Goal: Task Accomplishment & Management: Manage account settings

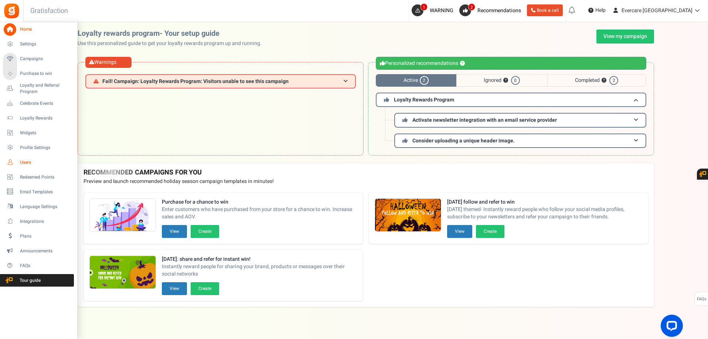
click at [27, 164] on span "Users" at bounding box center [46, 163] width 52 height 6
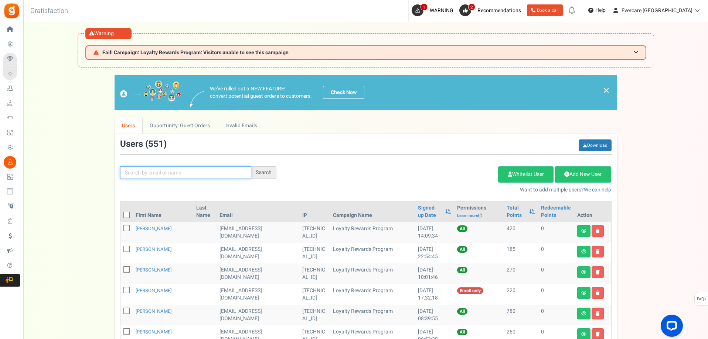
click at [147, 174] on input "text" at bounding box center [185, 173] width 131 height 13
type input "[PERSON_NAME]"
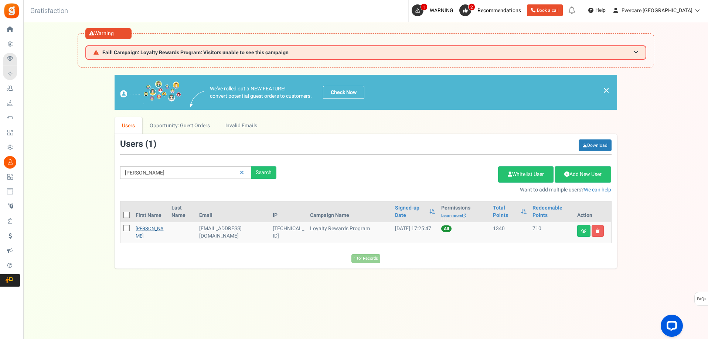
click at [141, 229] on link "[PERSON_NAME]" at bounding box center [150, 232] width 28 height 14
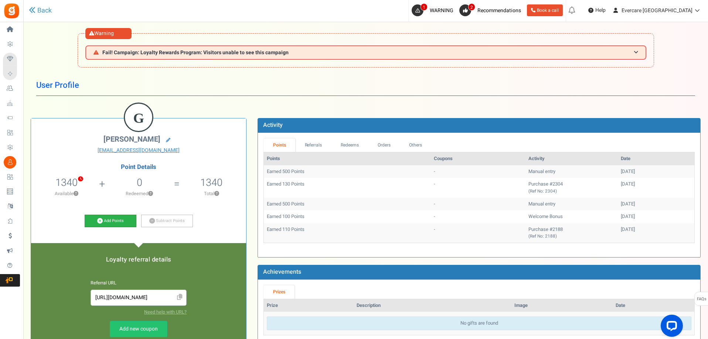
click at [114, 223] on link "Add Points" at bounding box center [111, 221] width 52 height 13
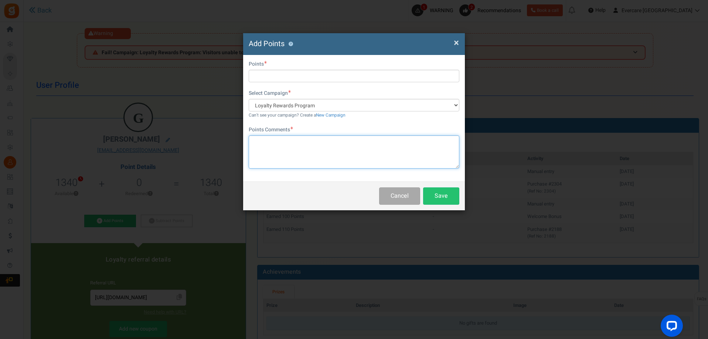
click at [284, 145] on textarea at bounding box center [354, 152] width 210 height 33
click at [269, 137] on div "Points Comments Char(s) : 0 Allows basic HTML" at bounding box center [354, 147] width 210 height 42
paste textarea "Provided product review/feedback"
type textarea "Provided product review/feedback"
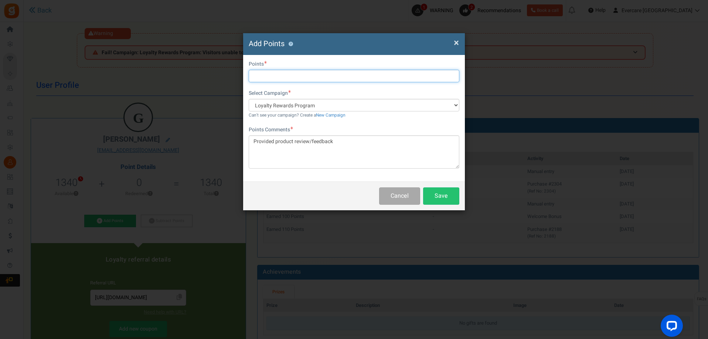
click at [267, 76] on input "text" at bounding box center [354, 76] width 210 height 13
type input "1000"
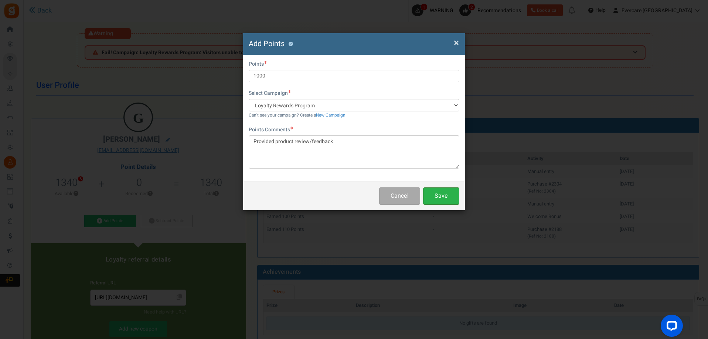
click at [443, 202] on button "Save" at bounding box center [441, 196] width 36 height 17
